Goal: Information Seeking & Learning: Learn about a topic

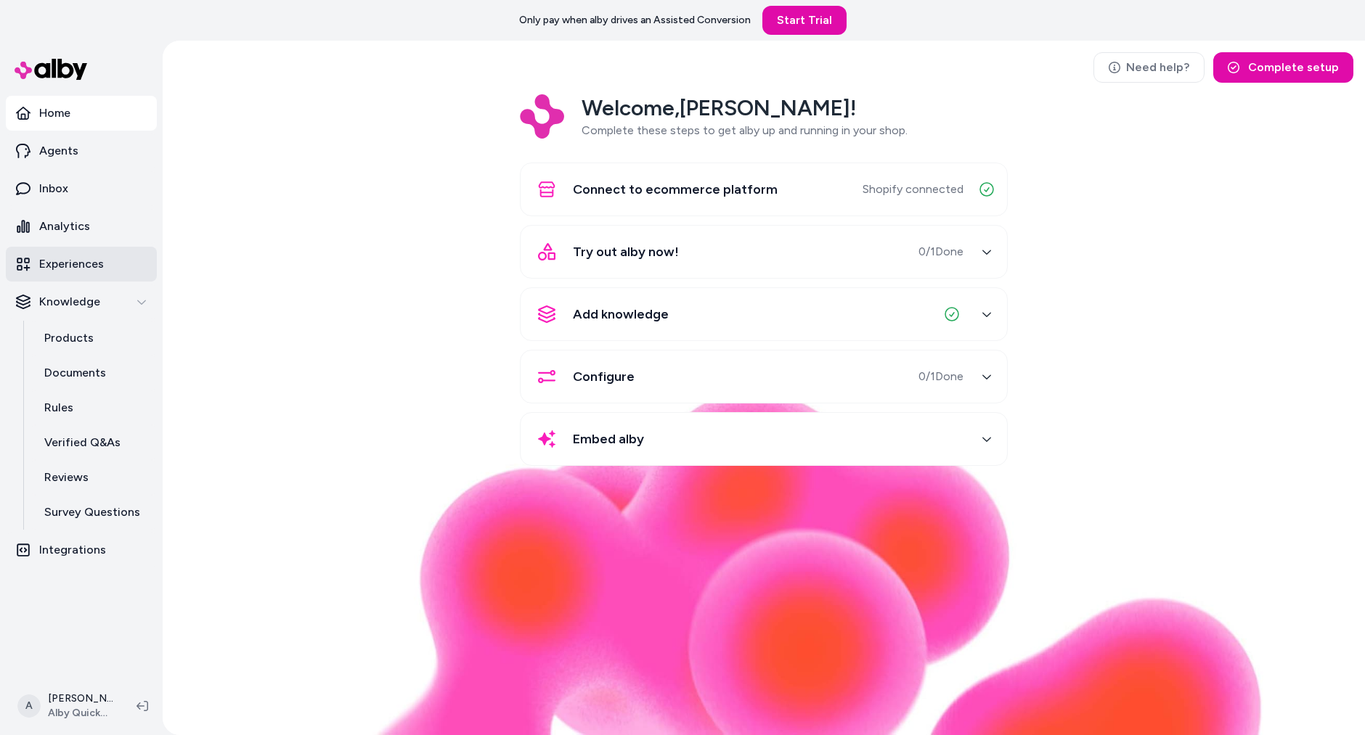
click at [84, 263] on p "Experiences" at bounding box center [71, 263] width 65 height 17
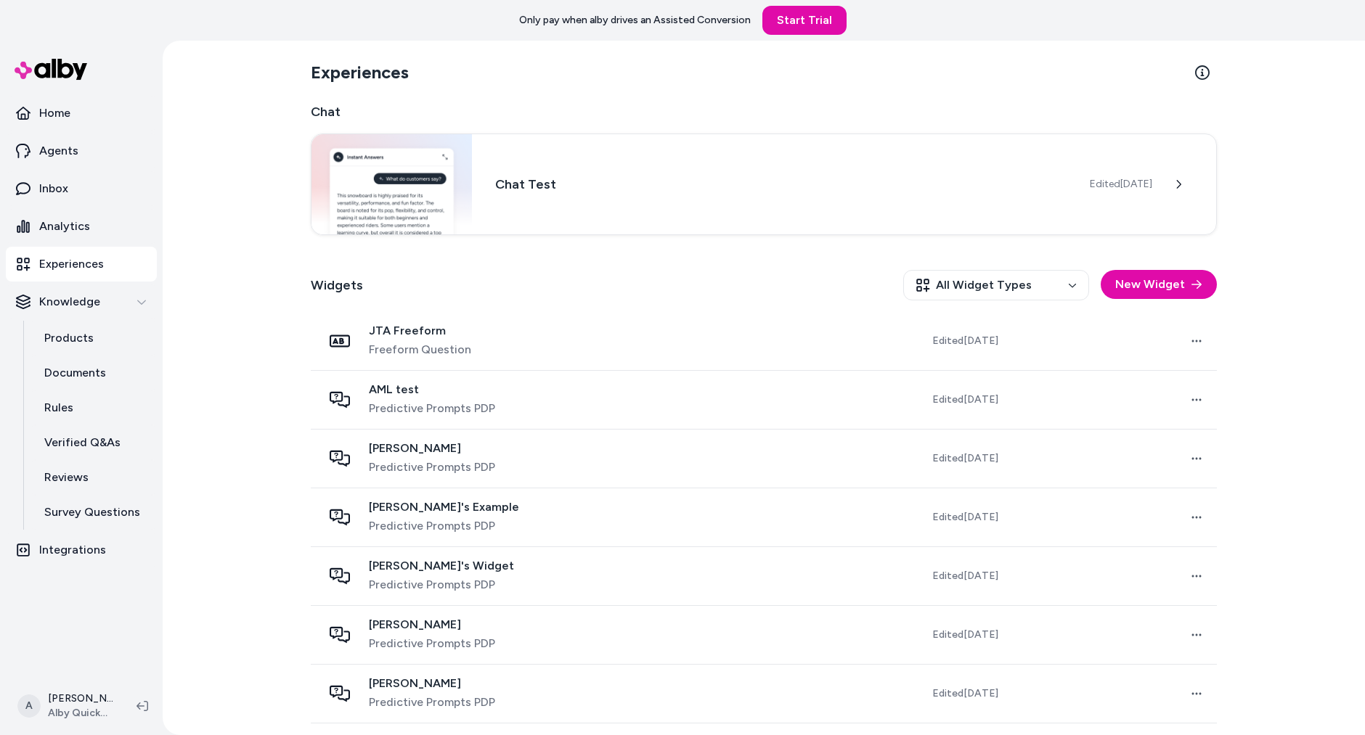
drag, startPoint x: 232, startPoint y: 284, endPoint x: 232, endPoint y: 197, distance: 86.4
click at [232, 279] on div "Experiences Chat Chat Test Edited [DATE] Widgets All Widget Types New Widget JT…" at bounding box center [764, 388] width 1202 height 695
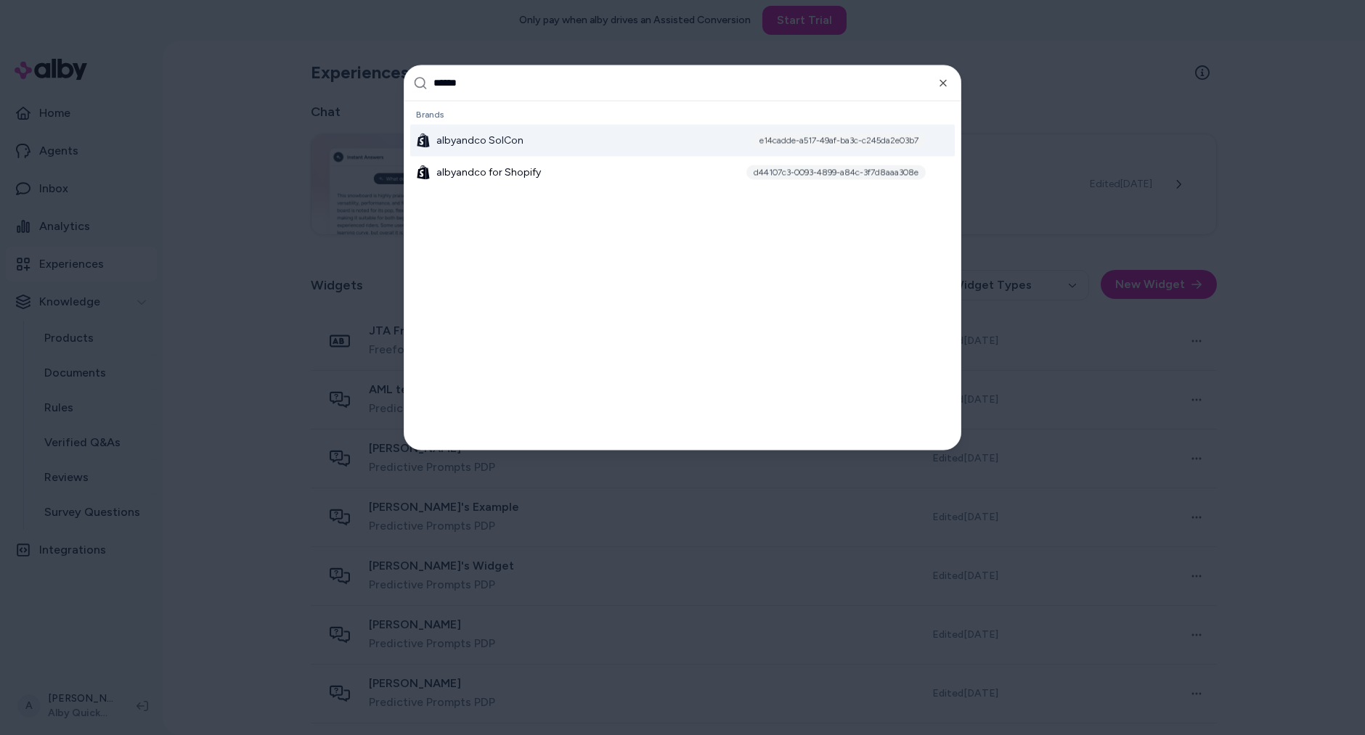
type input "*******"
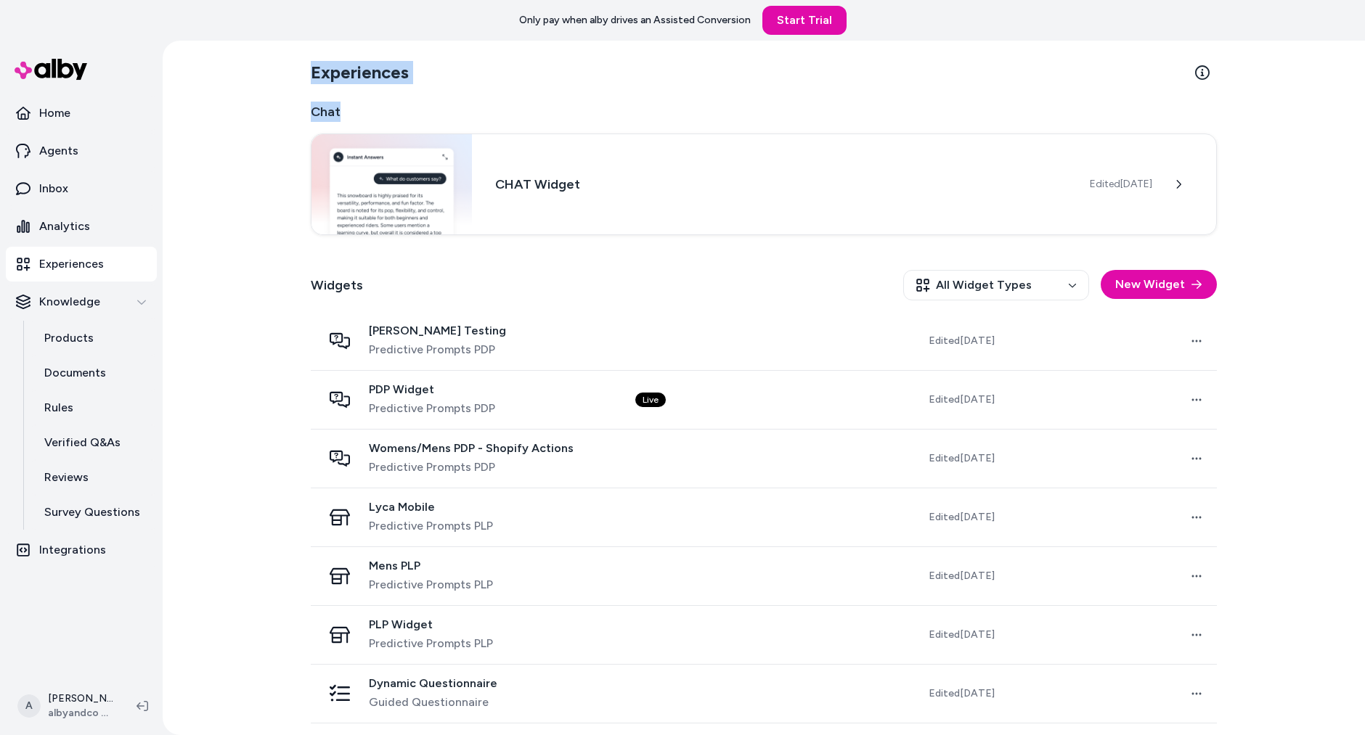
drag, startPoint x: 284, startPoint y: 64, endPoint x: 417, endPoint y: 119, distance: 143.8
click at [417, 119] on div "Experiences Chat CHAT Widget Edited Jul 2, 2025 Widgets All Widget Types New Wi…" at bounding box center [764, 388] width 1202 height 695
click at [399, 122] on div "Chat CHAT Widget Edited Jul 2, 2025" at bounding box center [764, 169] width 906 height 134
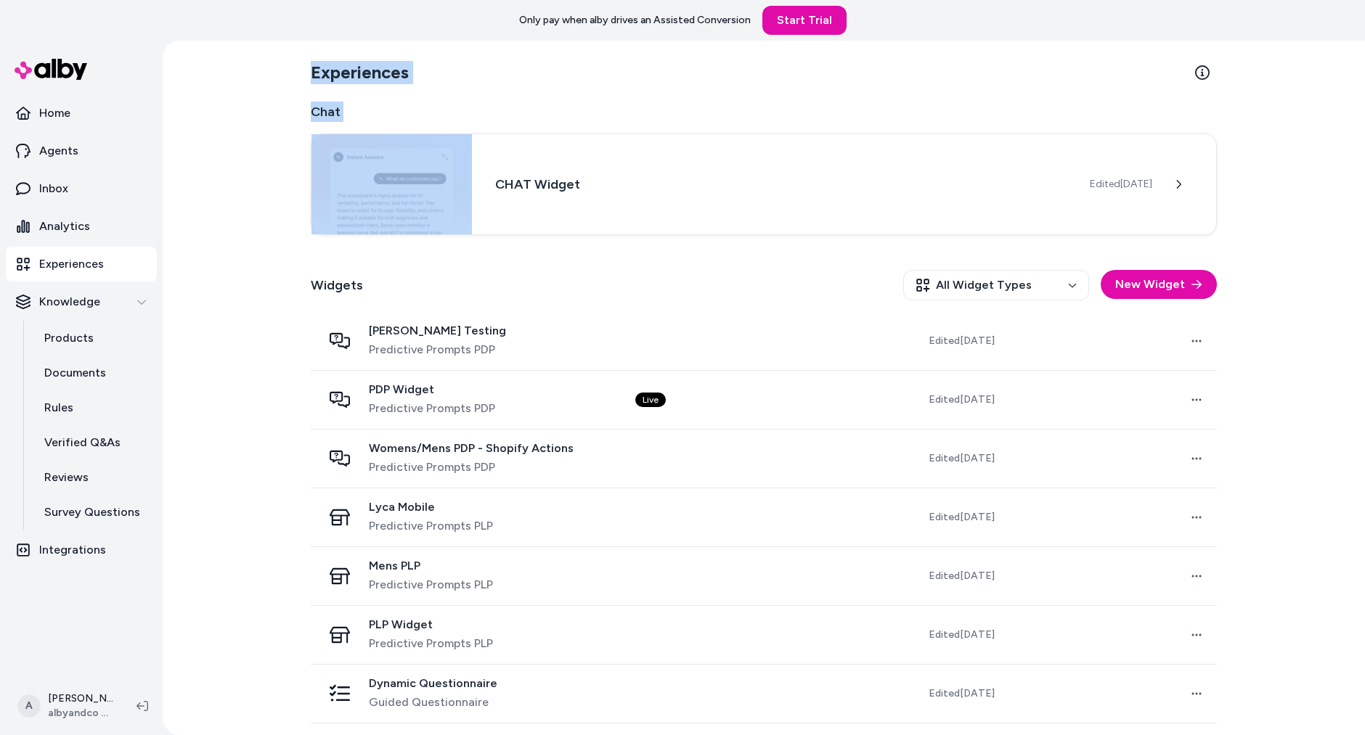
drag, startPoint x: 399, startPoint y: 120, endPoint x: 314, endPoint y: 70, distance: 99.0
click at [314, 70] on div "Experiences Chat CHAT Widget Edited Jul 2, 2025 Widgets All Widget Types New Wi…" at bounding box center [763, 454] width 929 height 826
click at [314, 70] on h2 "Experiences" at bounding box center [360, 72] width 98 height 23
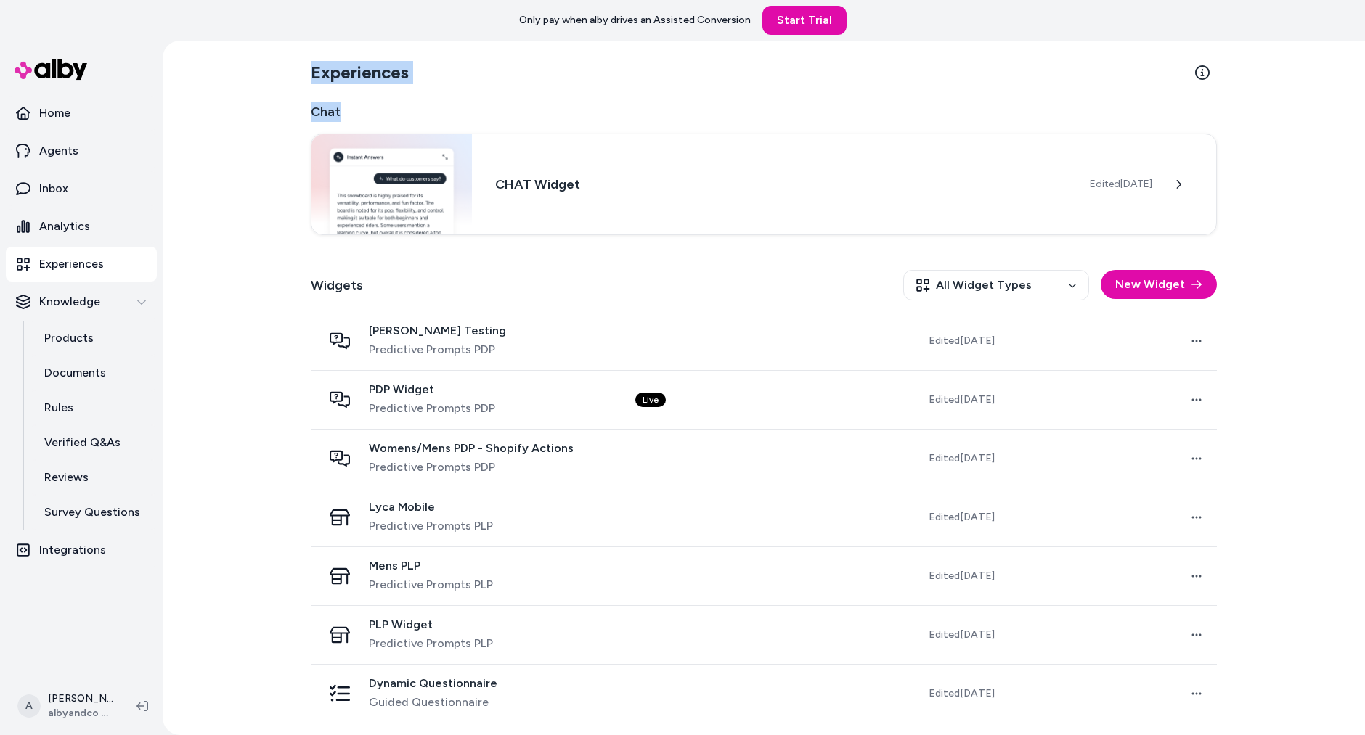
drag, startPoint x: 311, startPoint y: 69, endPoint x: 417, endPoint y: 112, distance: 114.3
click at [417, 112] on div "Experiences Chat CHAT Widget Edited Jul 2, 2025 Widgets All Widget Types New Wi…" at bounding box center [763, 454] width 929 height 826
click at [90, 343] on p "Products" at bounding box center [68, 338] width 49 height 17
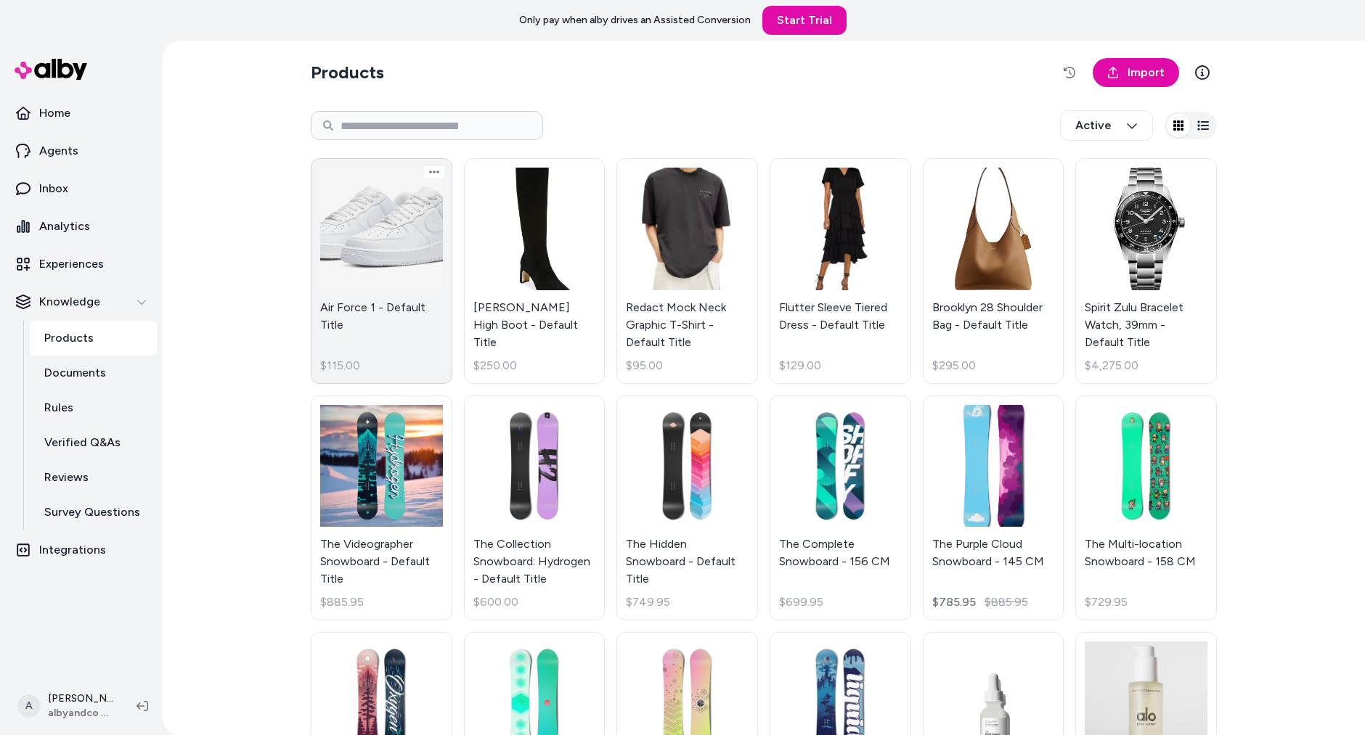
click at [380, 257] on link "Air Force 1 - Default Title $115.00" at bounding box center [382, 271] width 142 height 226
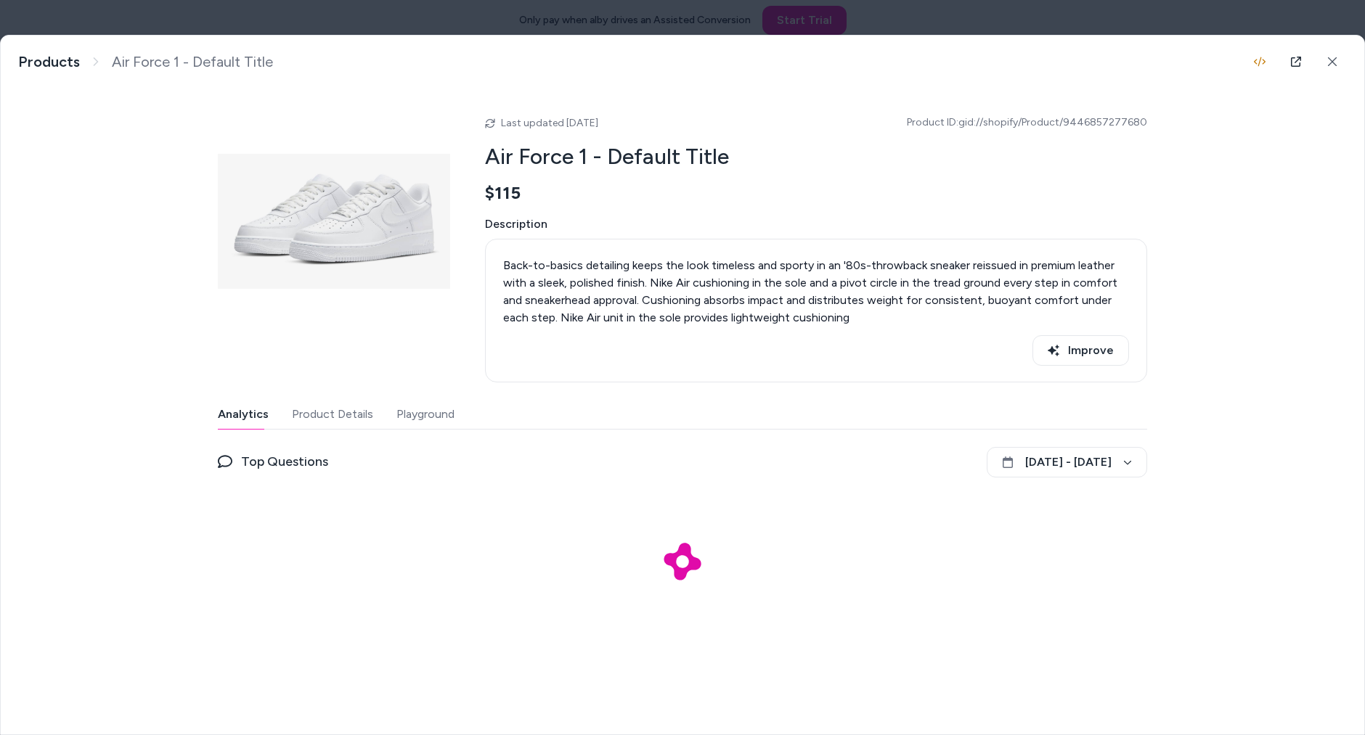
click at [350, 420] on button "Product Details" at bounding box center [332, 414] width 81 height 29
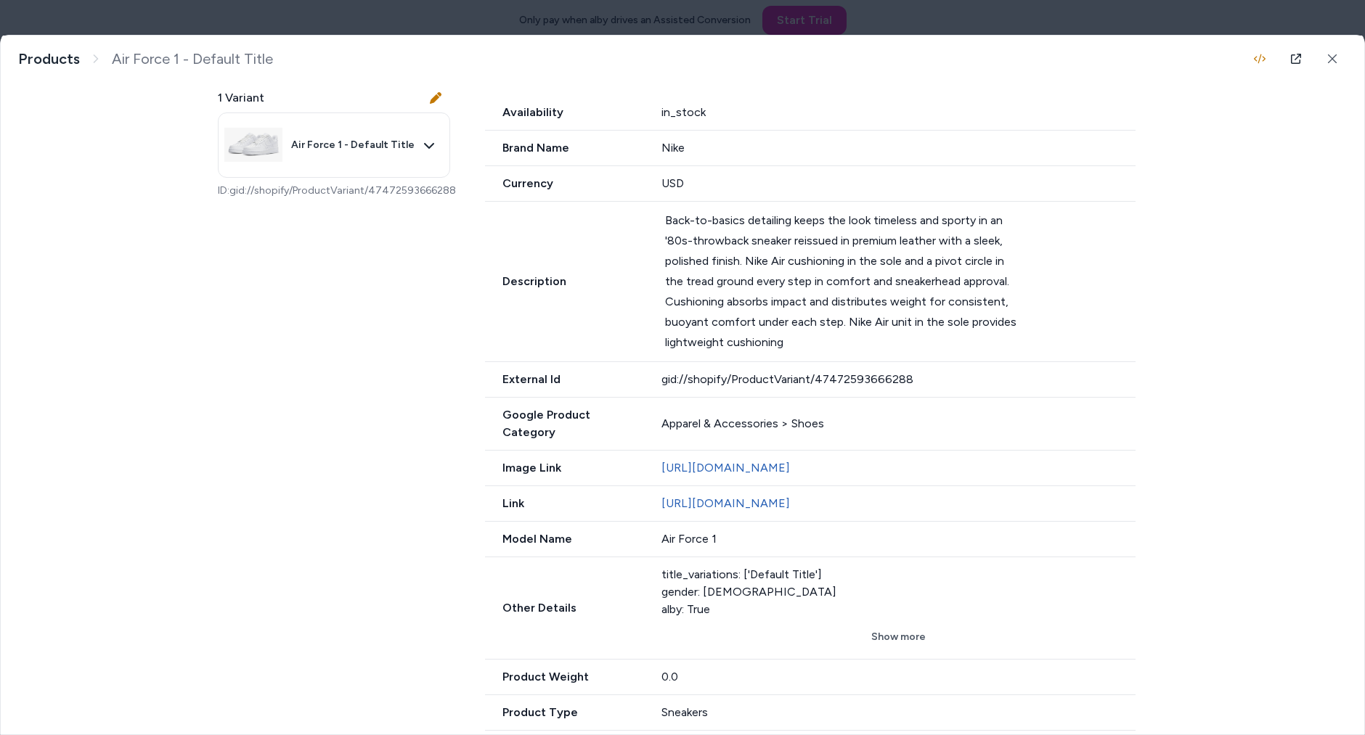
scroll to position [380, 0]
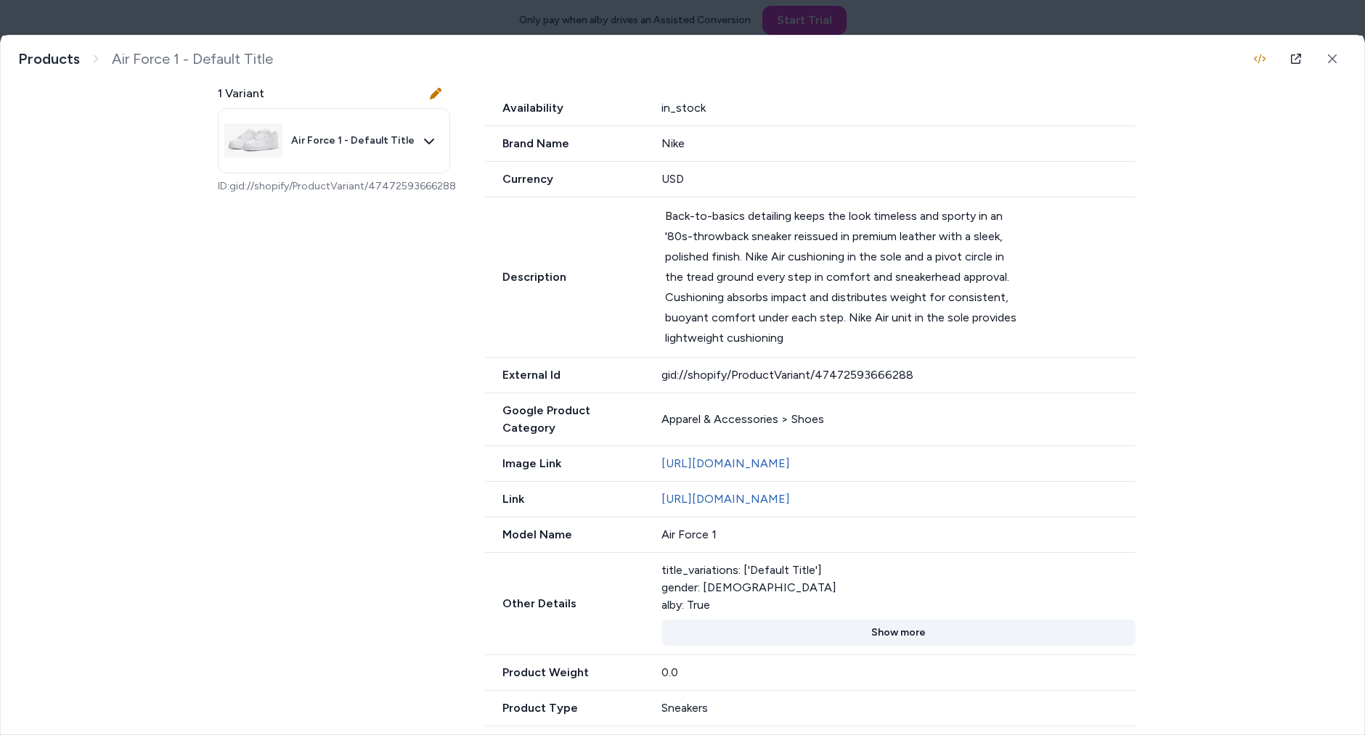
click at [897, 628] on button "Show more" at bounding box center [898, 633] width 475 height 26
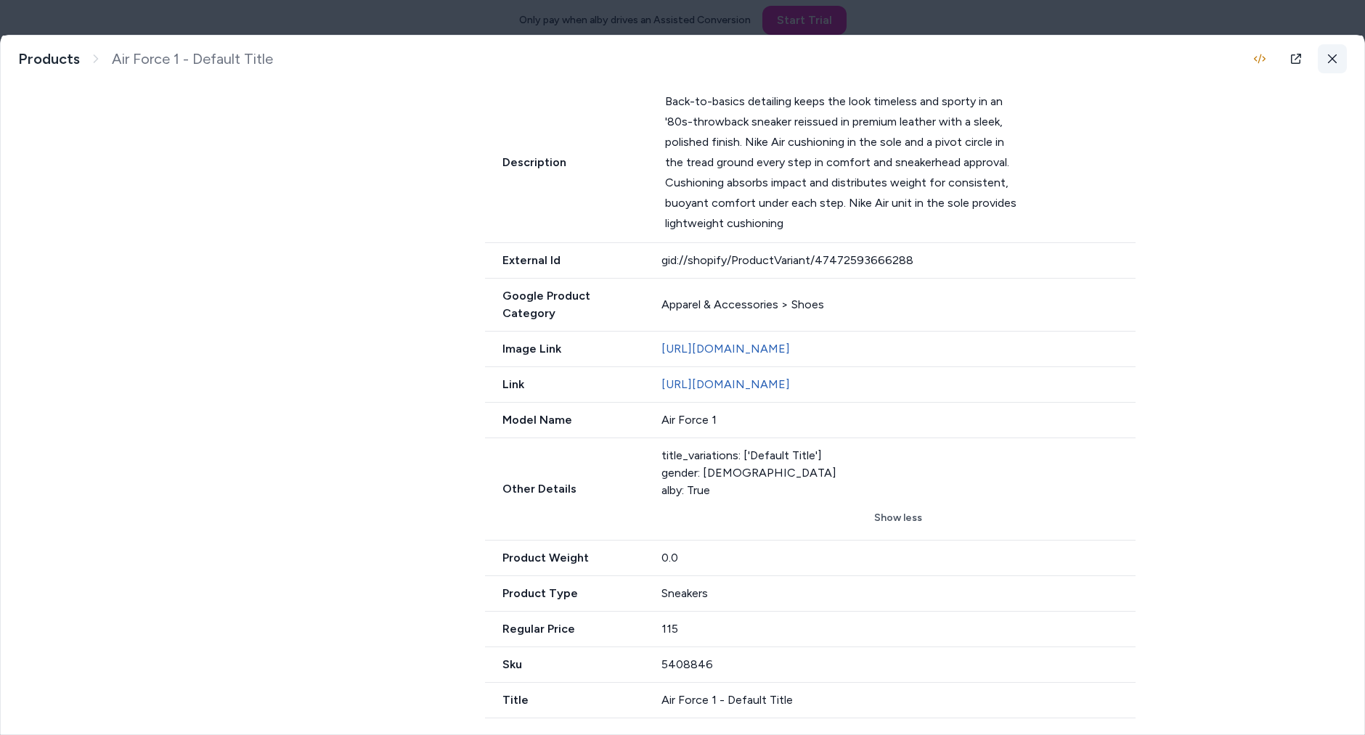
click at [1335, 65] on button at bounding box center [1331, 58] width 29 height 29
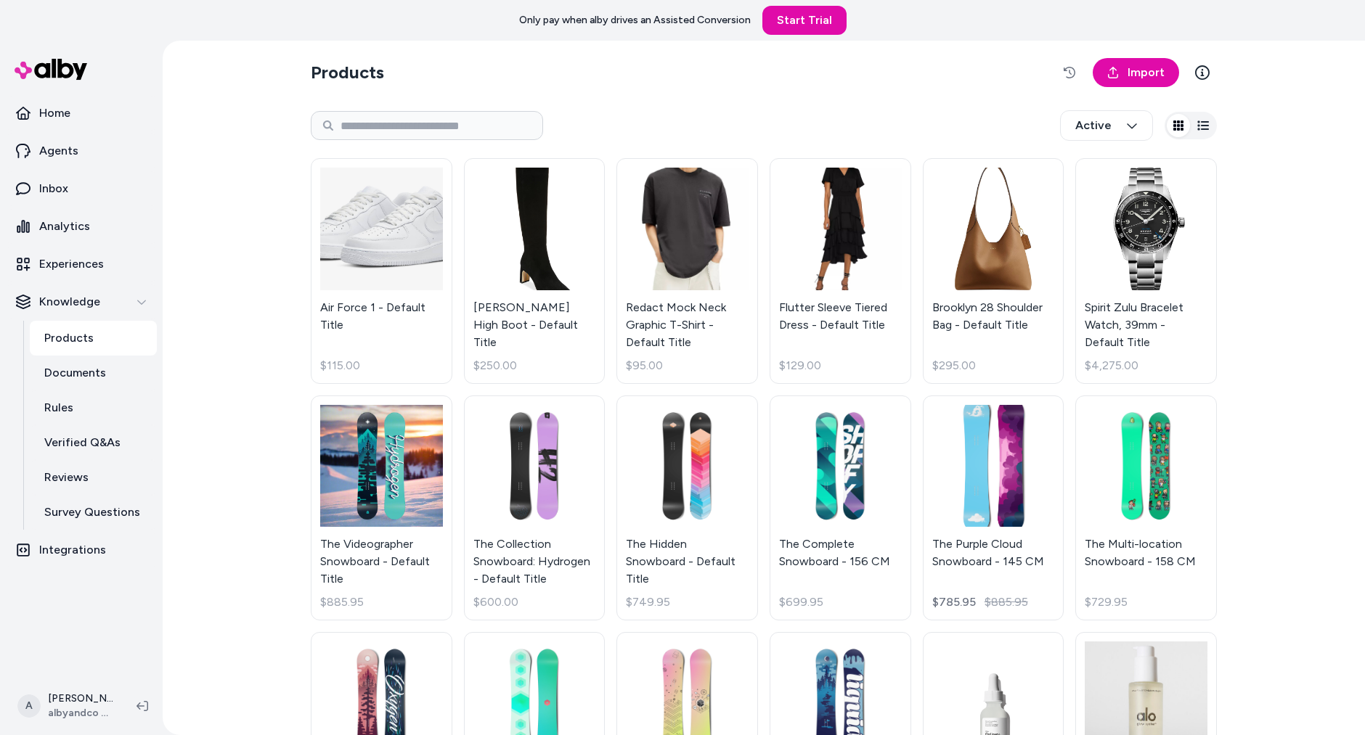
click at [179, 446] on div "Products Import Active Air Force 1 - Default Title $115.00 Sylvia Knee High Boo…" at bounding box center [764, 388] width 1202 height 695
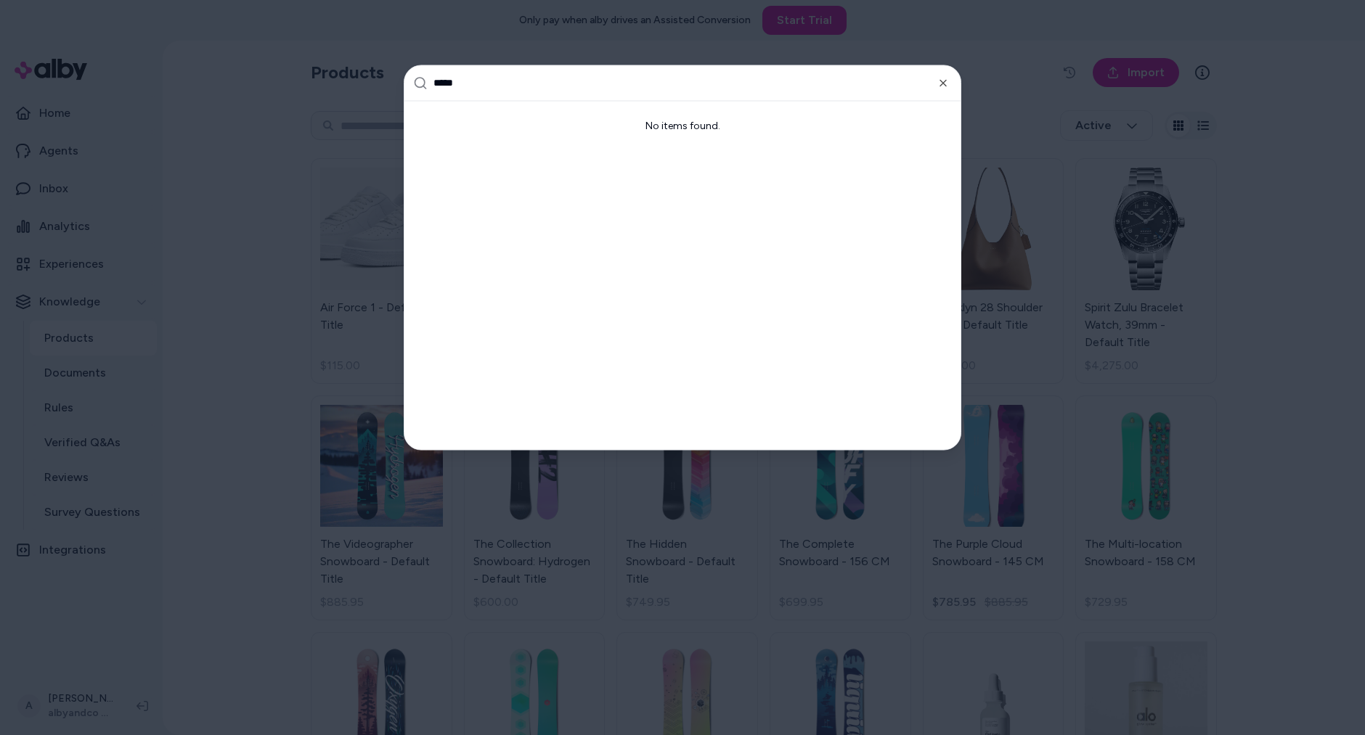
type input "****"
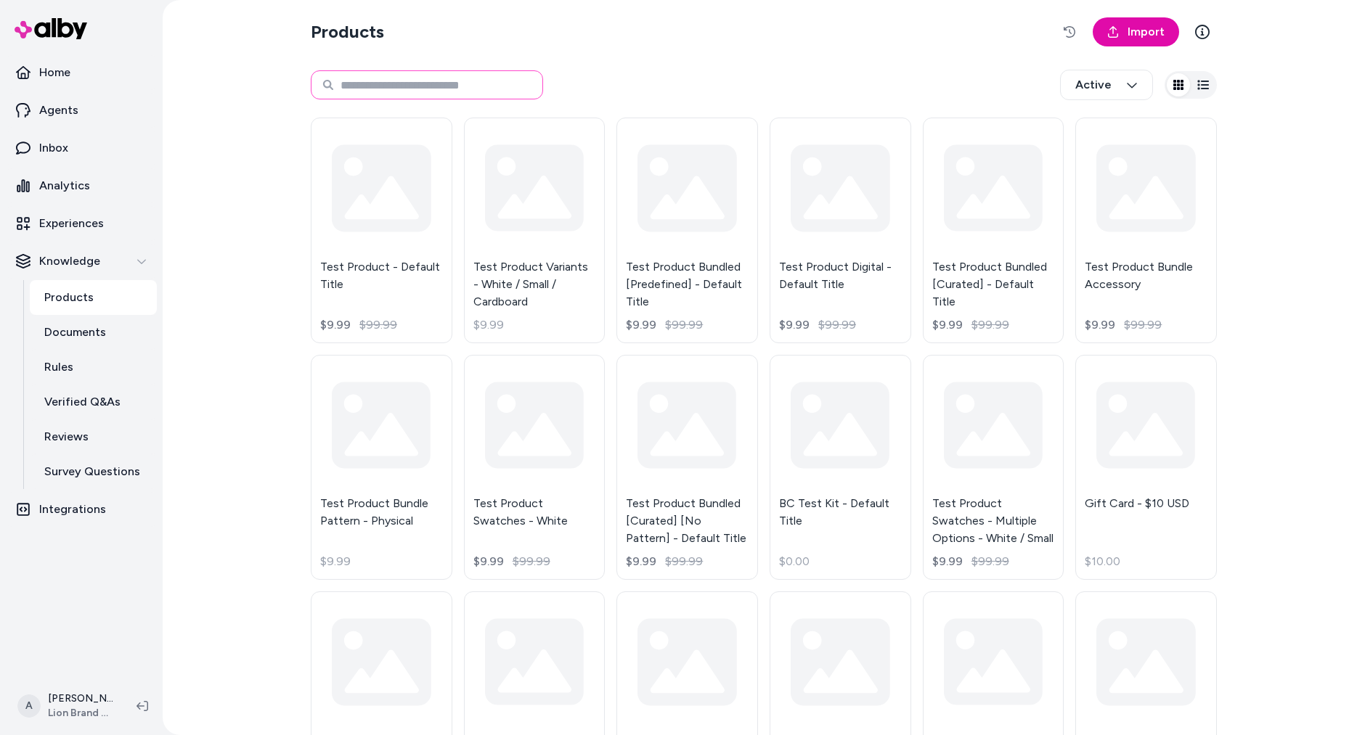
click at [471, 78] on input at bounding box center [427, 84] width 232 height 29
click at [471, 81] on input at bounding box center [427, 84] width 232 height 29
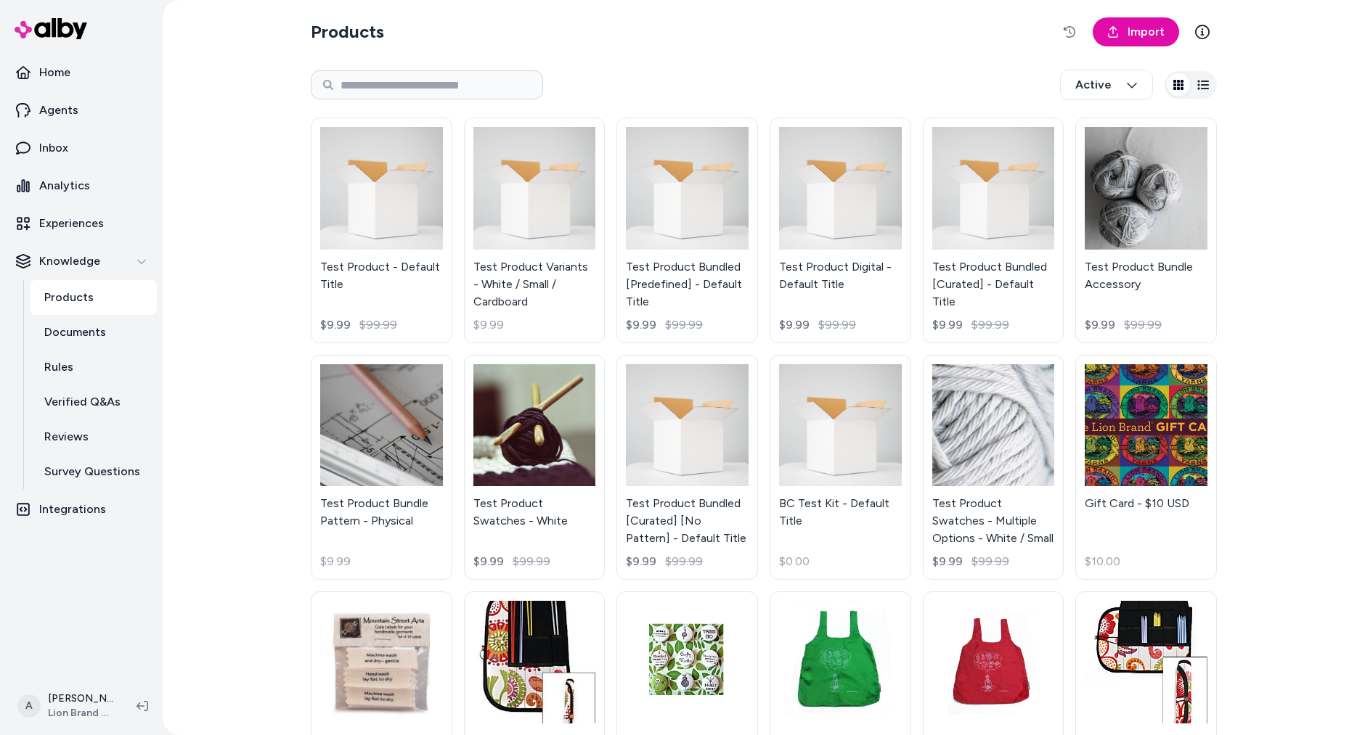
click at [255, 422] on div "Products Import Active Test Product - Default Title $9.99 $99.99 Test Product V…" at bounding box center [764, 367] width 1202 height 735
